Goal: Navigation & Orientation: Go to known website

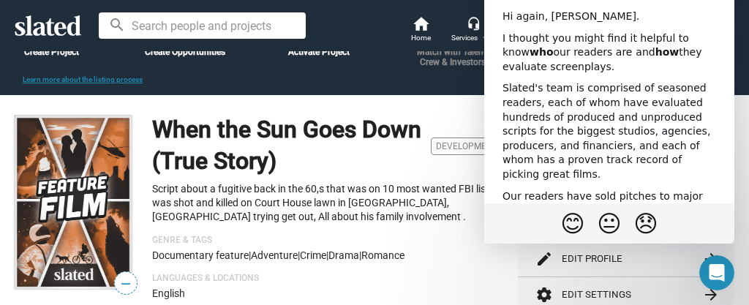
scroll to position [146, 0]
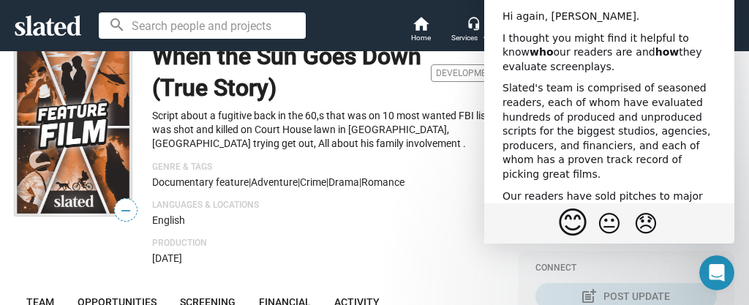
click at [570, 224] on span "😊" at bounding box center [572, 223] width 32 height 37
click at [446, 226] on div "English" at bounding box center [327, 220] width 351 height 12
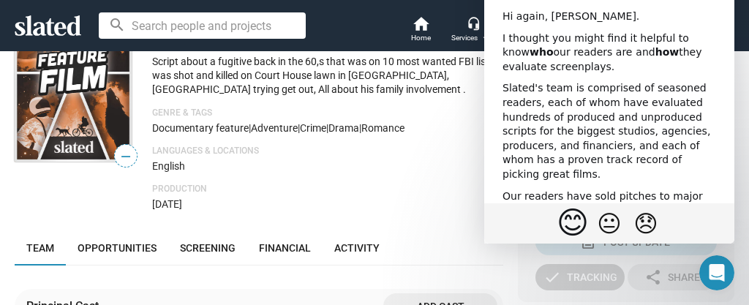
scroll to position [219, 0]
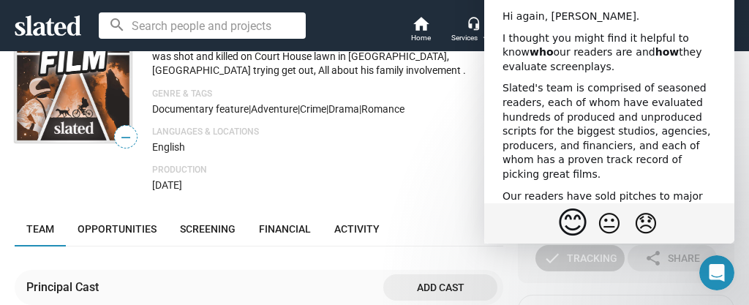
click at [445, 220] on div "Team Opportunities Screening Financial Activity" at bounding box center [259, 228] width 488 height 35
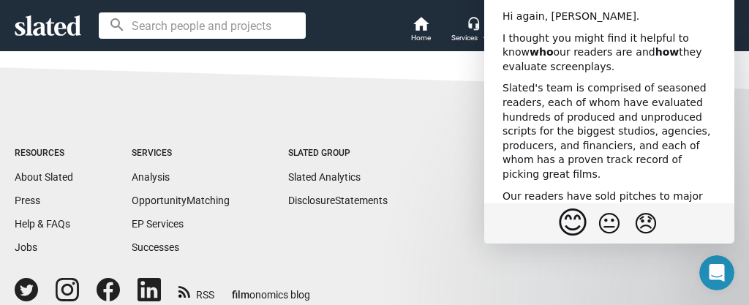
scroll to position [1170, 0]
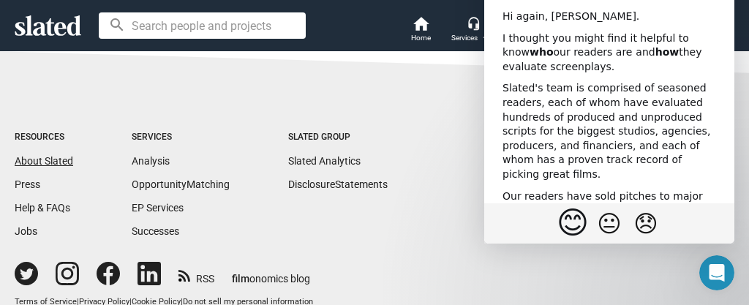
click at [26, 165] on link "About Slated" at bounding box center [44, 161] width 58 height 12
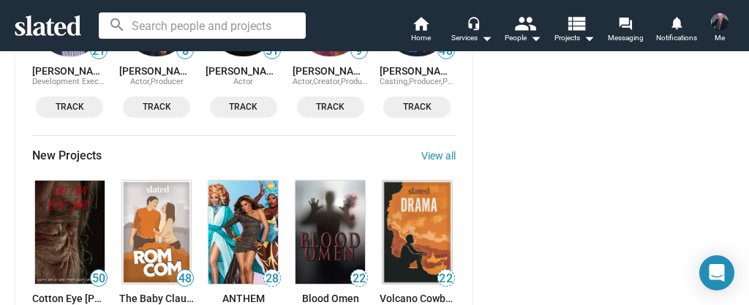
scroll to position [1024, 0]
